Goal: Navigation & Orientation: Find specific page/section

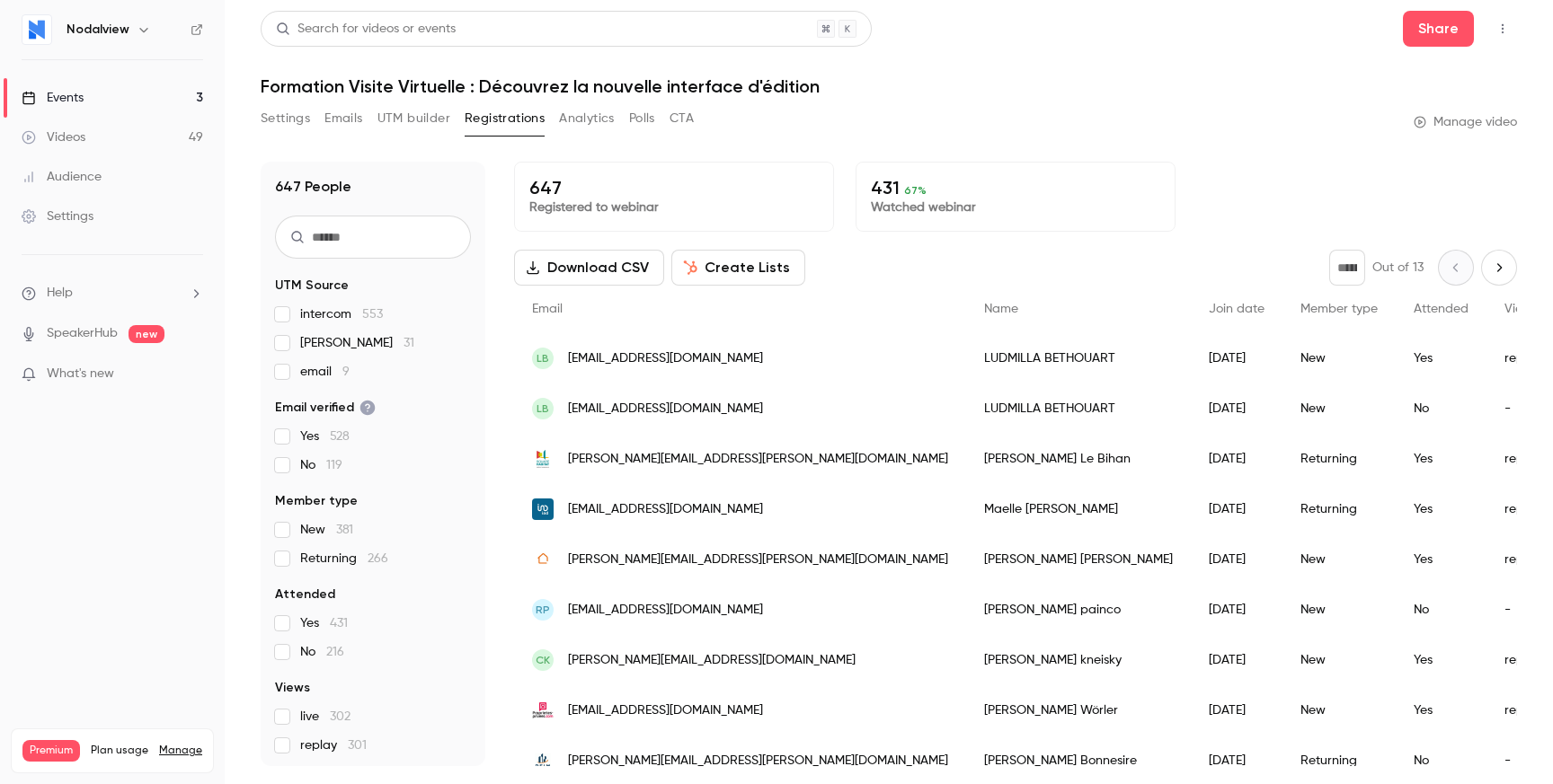
click at [84, 140] on div "Videos" at bounding box center [53, 137] width 64 height 18
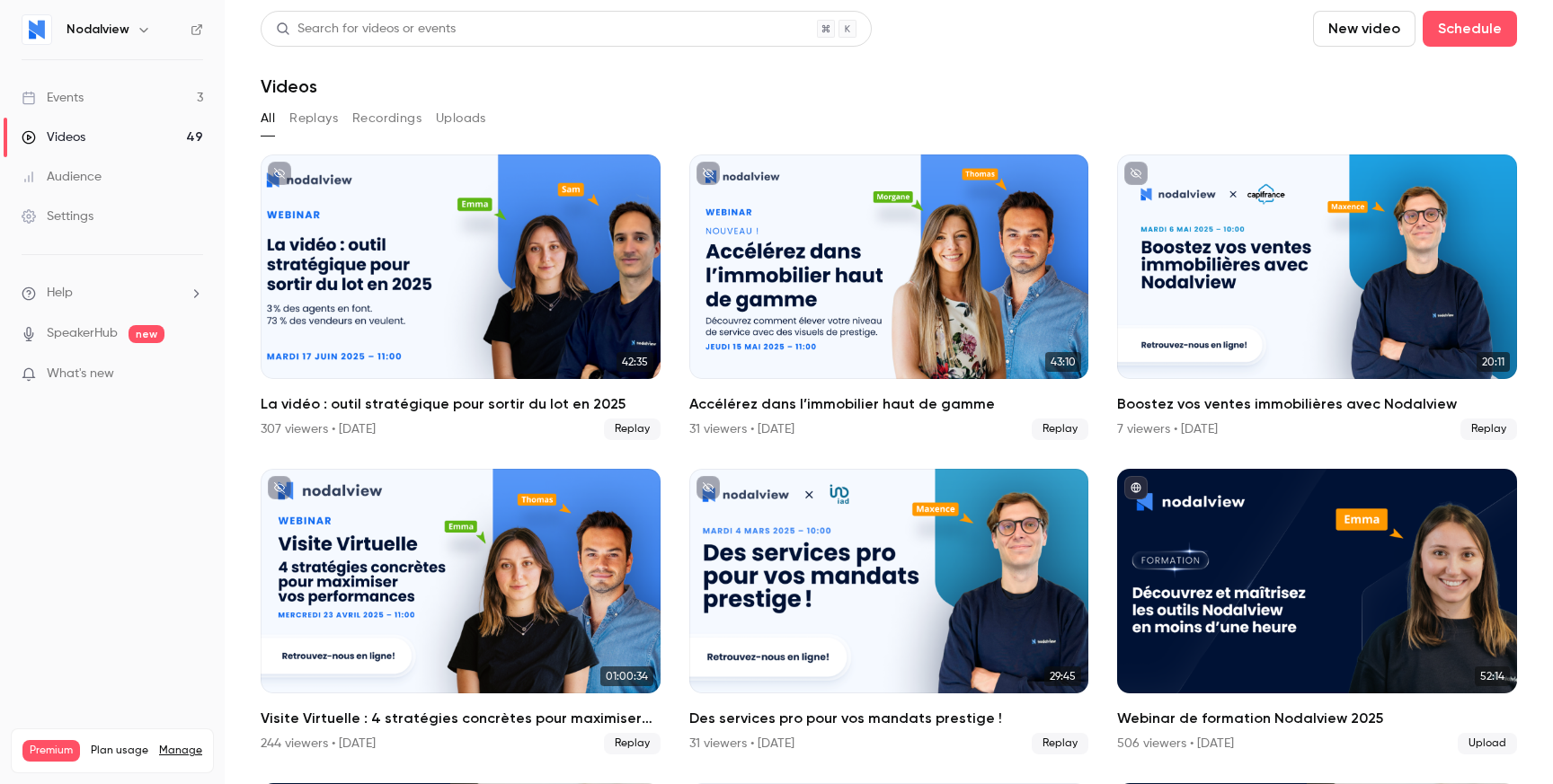
click at [100, 88] on link "Events 3" at bounding box center [112, 98] width 225 height 39
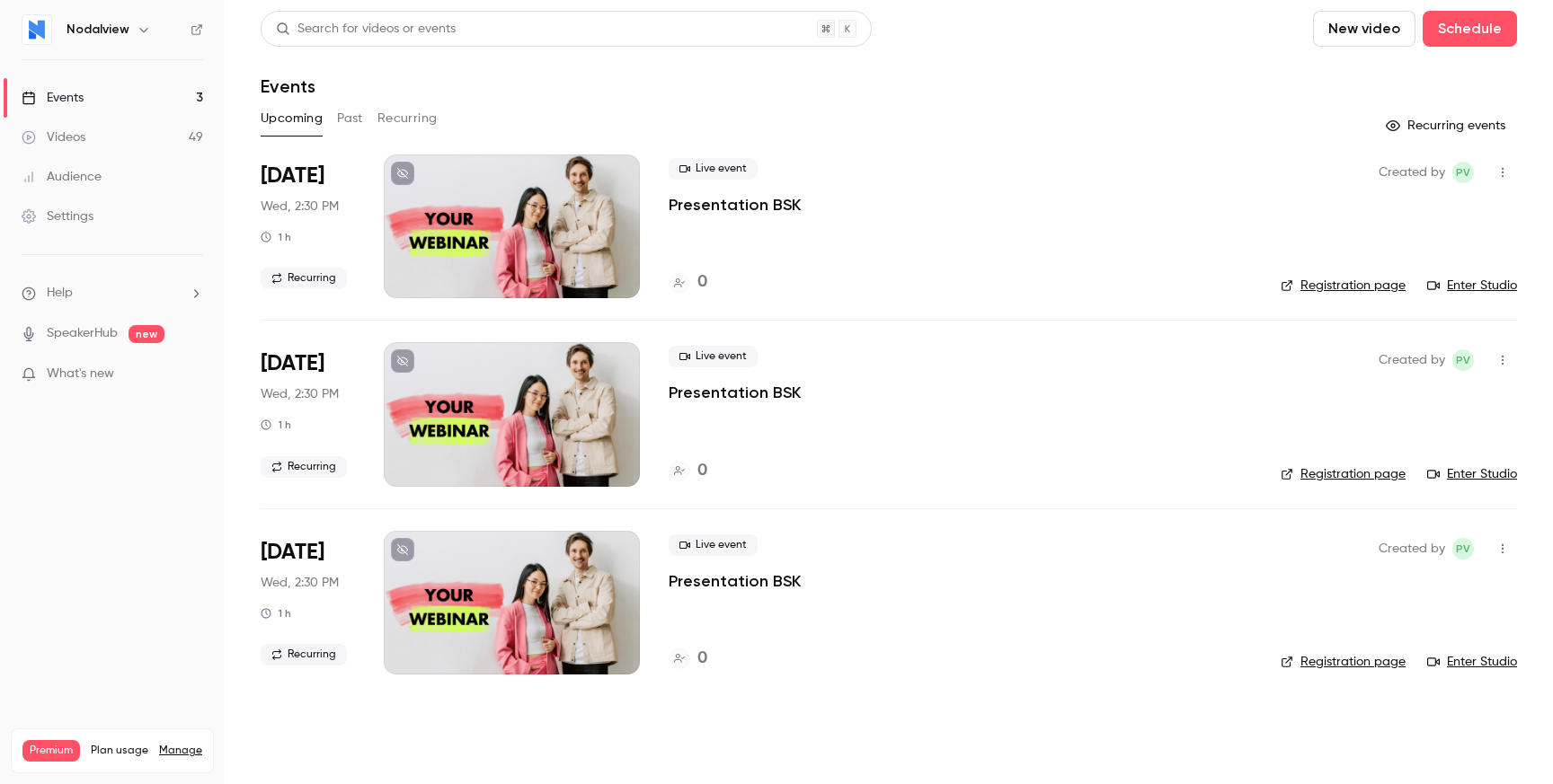
drag, startPoint x: 445, startPoint y: 78, endPoint x: 451, endPoint y: 115, distance: 37.5
click at [451, 116] on div "Search for videos or events New video Schedule Events Upcoming Past Recurring R…" at bounding box center [889, 354] width 1257 height 686
click at [451, 115] on div "Upcoming Past Recurring" at bounding box center [889, 119] width 1257 height 29
drag, startPoint x: 451, startPoint y: 115, endPoint x: 403, endPoint y: 82, distance: 58.2
click at [403, 82] on div "Search for videos or events New video Schedule Events Upcoming Past Recurring R…" at bounding box center [889, 354] width 1257 height 686
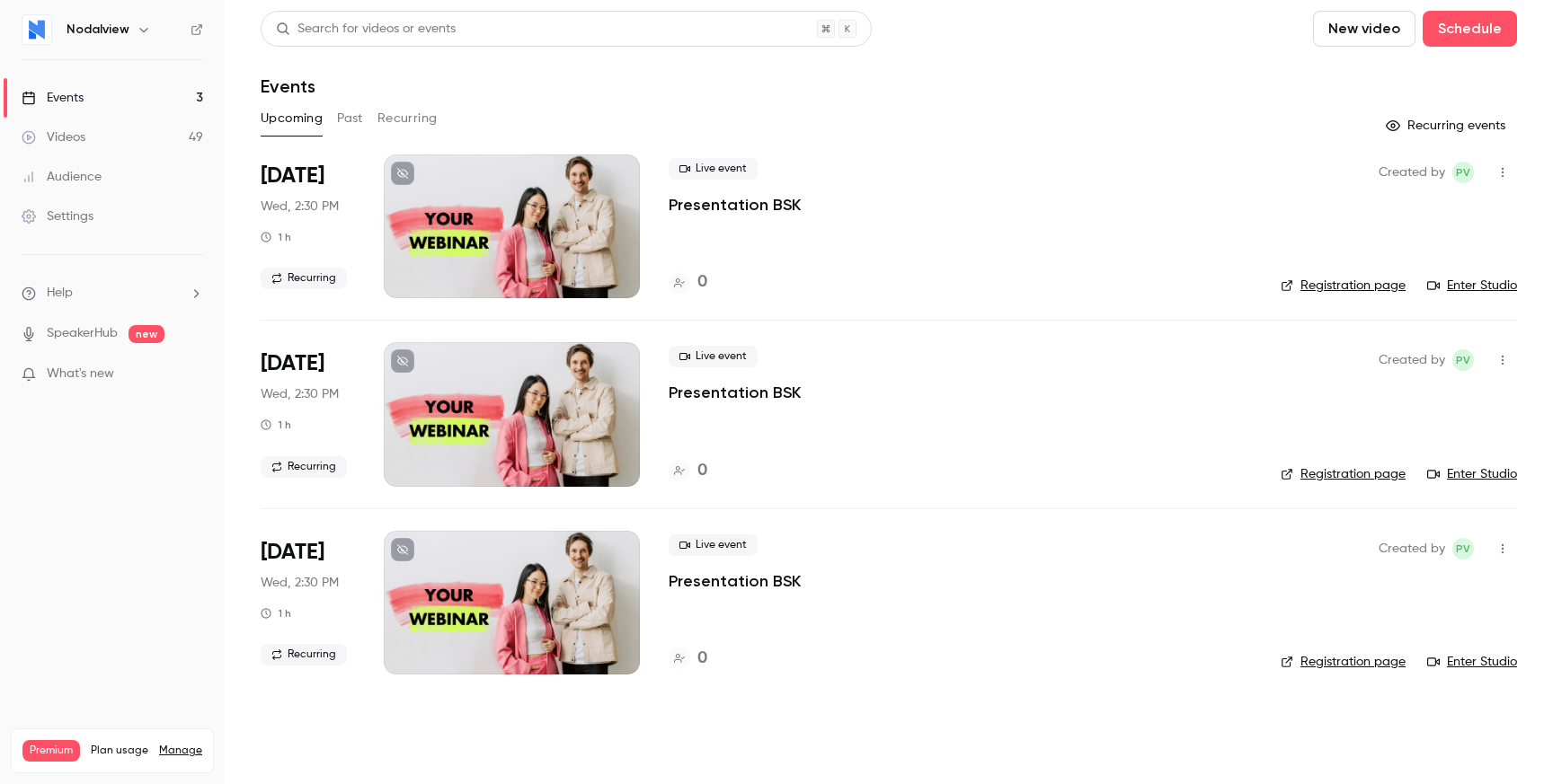
click at [403, 81] on div "Events" at bounding box center [889, 86] width 1257 height 21
drag, startPoint x: 403, startPoint y: 81, endPoint x: 474, endPoint y: 107, distance: 75.6
click at [474, 108] on div "Search for videos or events New video Schedule Events Upcoming Past Recurring R…" at bounding box center [889, 354] width 1257 height 686
click at [474, 107] on div "Upcoming Past Recurring" at bounding box center [889, 119] width 1257 height 29
